Goal: Check status: Check status

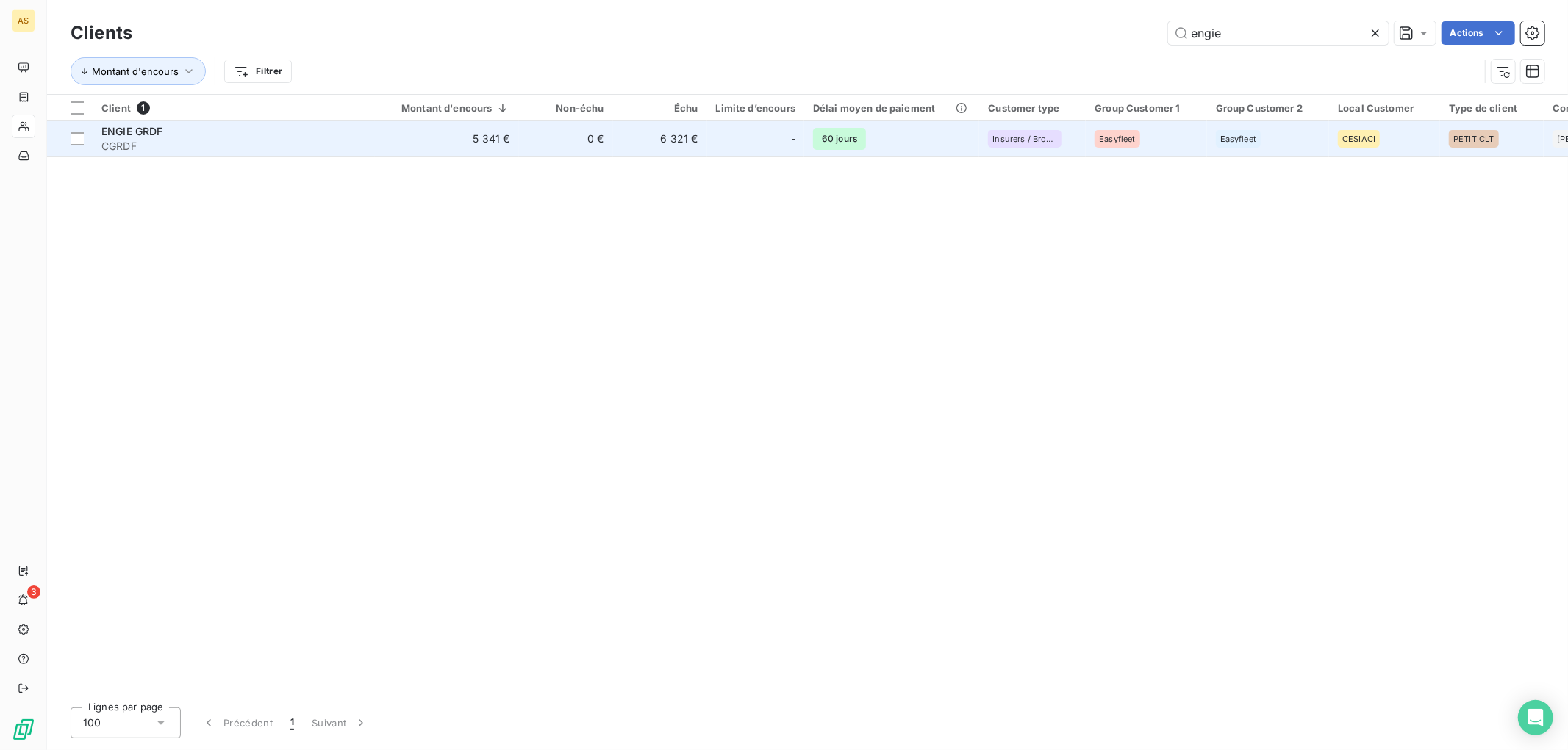
click at [133, 130] on span "ENGIE GRDF" at bounding box center [132, 130] width 62 height 13
